Goal: Task Accomplishment & Management: Use online tool/utility

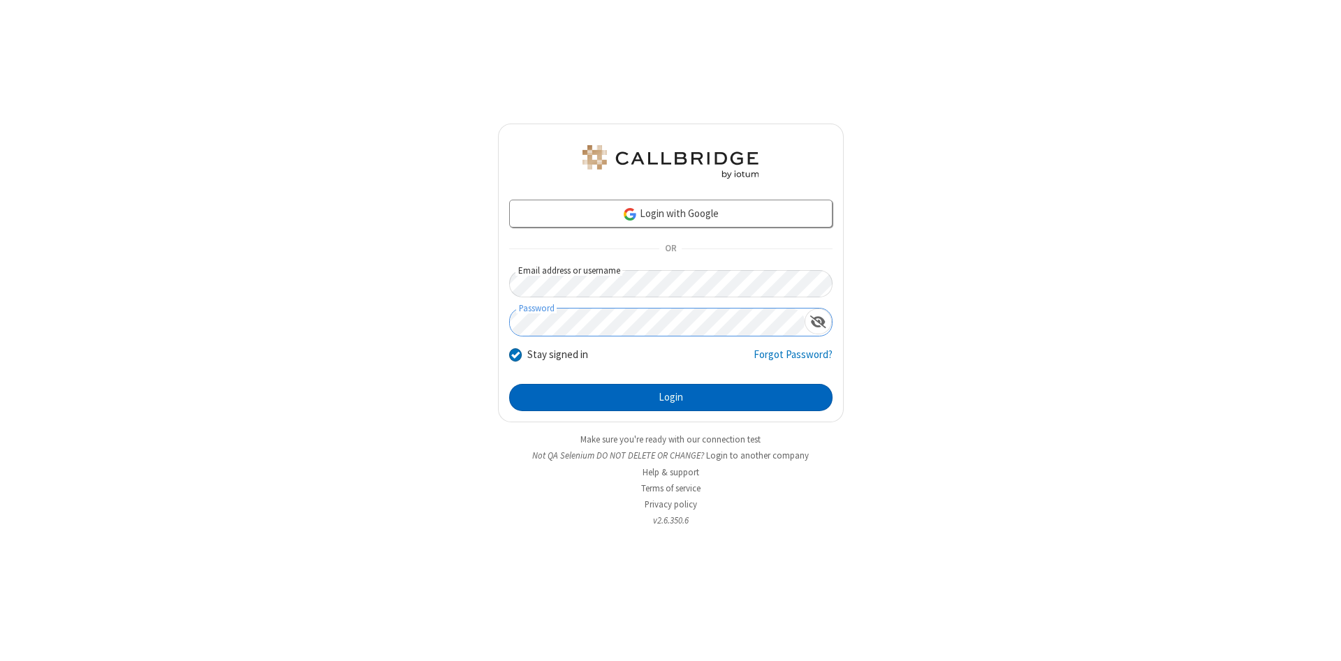
click at [671, 398] on button "Login" at bounding box center [670, 398] width 323 height 28
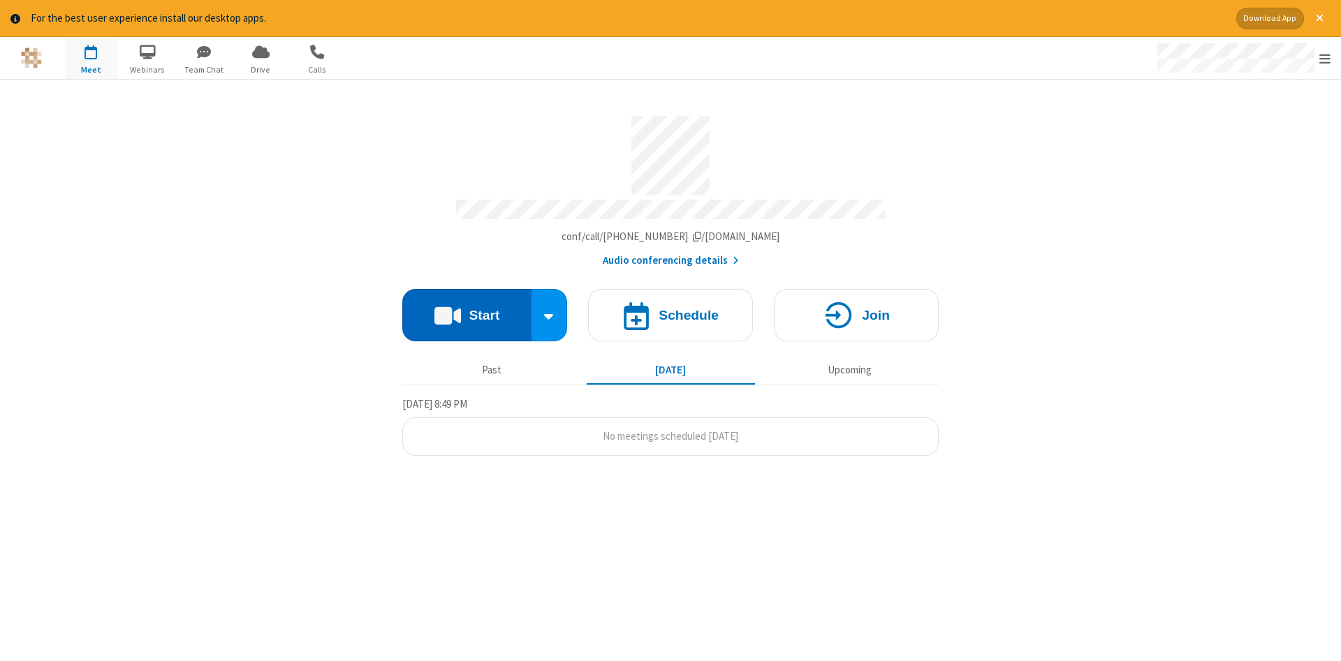
click at [467, 310] on button "Start" at bounding box center [466, 315] width 129 height 52
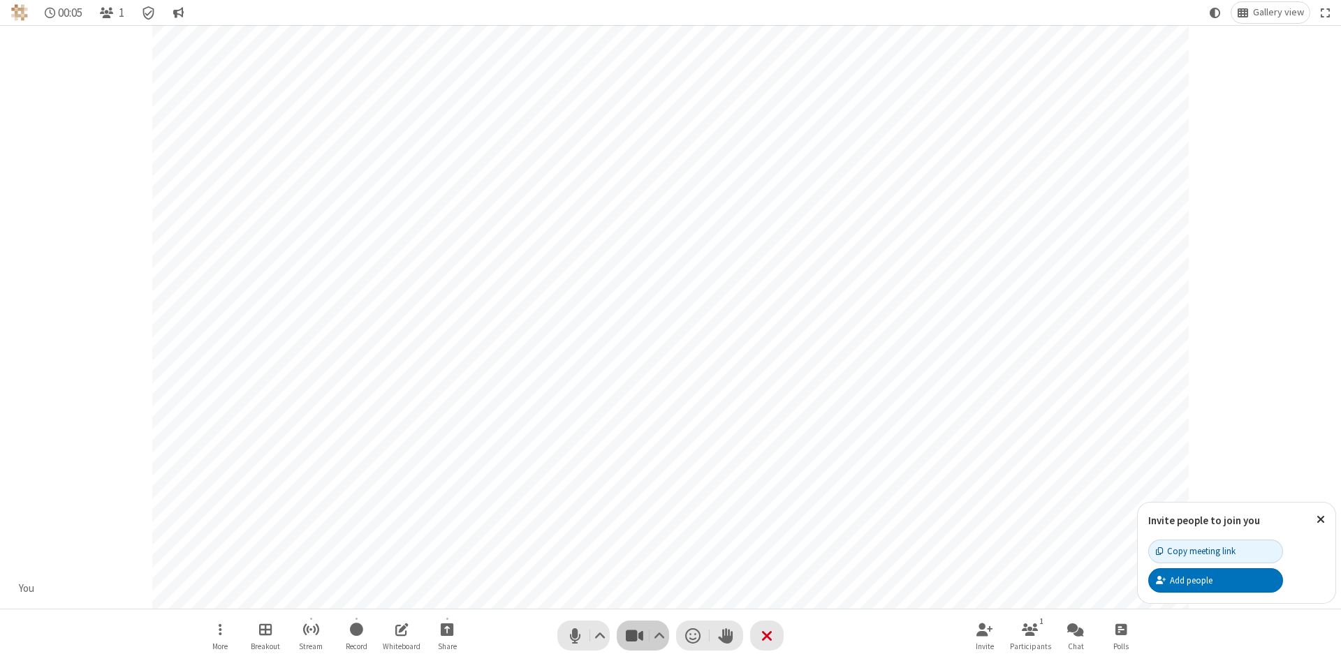
click at [634, 636] on span "Stop video (Alt+V)" at bounding box center [634, 636] width 21 height 20
click at [634, 636] on span "Start video (Alt+V)" at bounding box center [634, 636] width 21 height 20
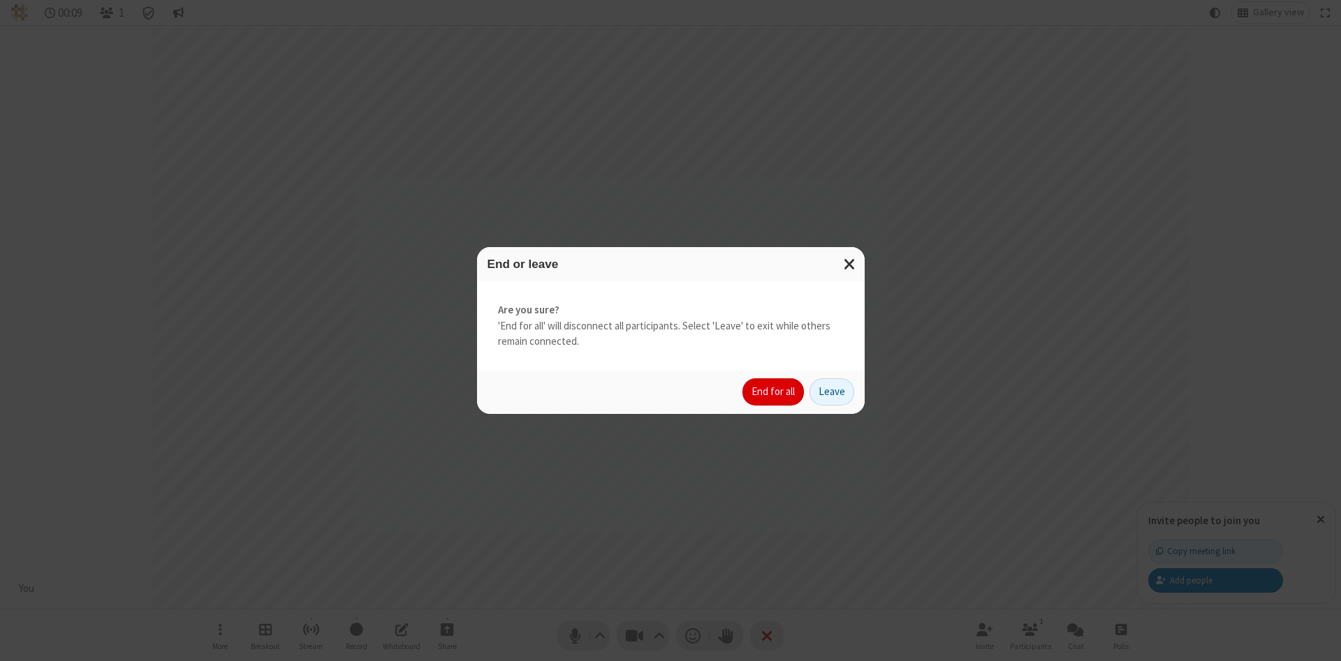
click at [774, 392] on button "End for all" at bounding box center [772, 393] width 61 height 28
